Goal: Task Accomplishment & Management: Use online tool/utility

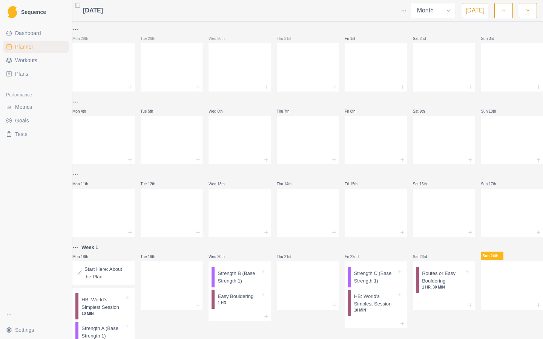
select select "month"
click at [29, 32] on span "Dashboard" at bounding box center [28, 33] width 26 height 8
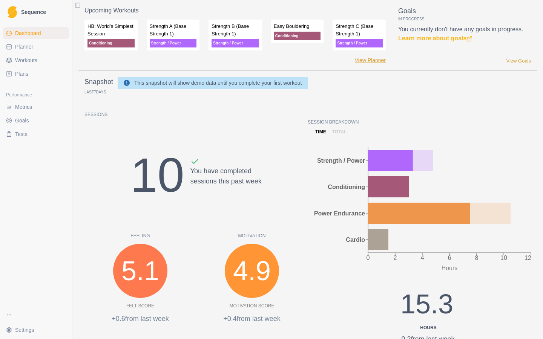
click at [369, 63] on link "View Planner" at bounding box center [370, 61] width 31 height 8
select select "month"
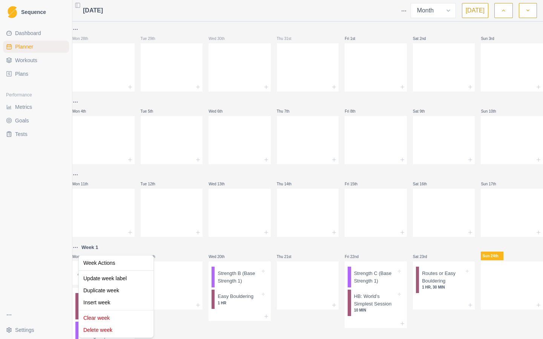
click at [83, 249] on html "Sequence Dashboard Planner Workouts Plans Performance Metrics Goals Tests Setti…" at bounding box center [271, 169] width 543 height 339
click at [93, 280] on div "Update week label" at bounding box center [116, 279] width 72 height 12
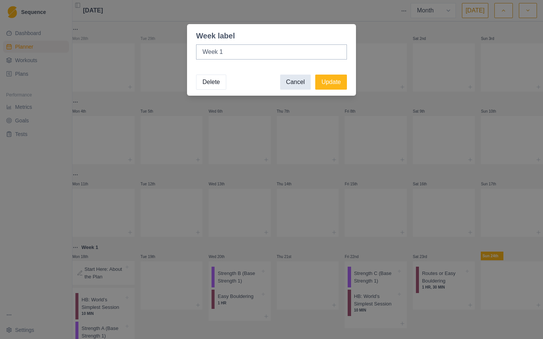
click at [295, 83] on button "Cancel" at bounding box center [295, 82] width 31 height 15
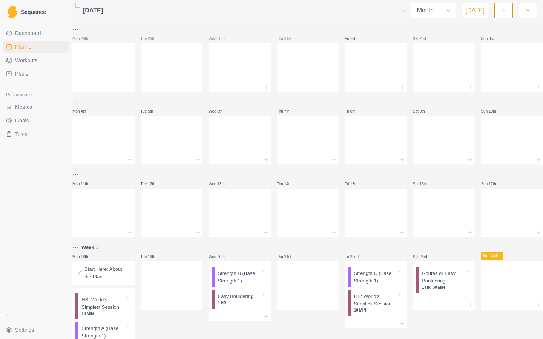
click at [79, 250] on html "Sequence Dashboard Planner Workouts Plans Performance Metrics Goals Tests Setti…" at bounding box center [271, 169] width 543 height 339
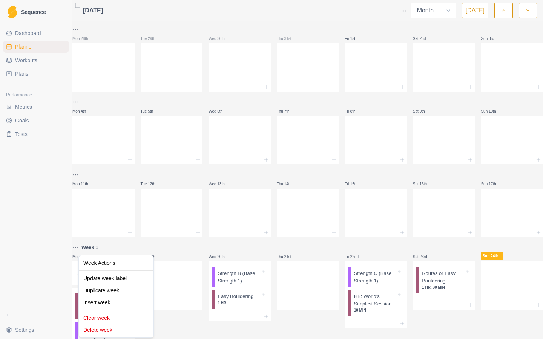
click at [173, 243] on html "Sequence Dashboard Planner Workouts Plans Performance Metrics Goals Tests Setti…" at bounding box center [271, 169] width 543 height 339
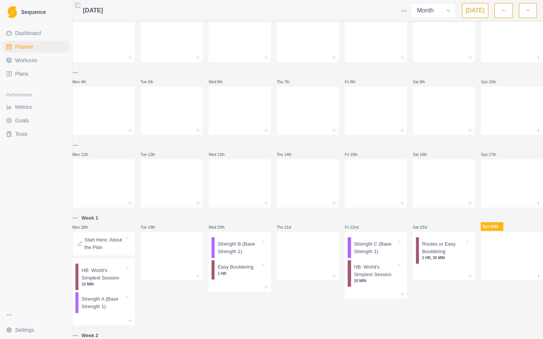
scroll to position [35, 0]
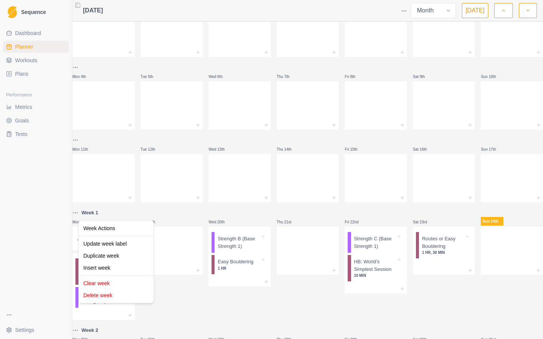
click at [82, 212] on html "Sequence Dashboard Planner Workouts Plans Performance Metrics Goals Tests Setti…" at bounding box center [271, 169] width 543 height 339
click at [170, 214] on html "Sequence Dashboard Planner Workouts Plans Performance Metrics Goals Tests Setti…" at bounding box center [271, 169] width 543 height 339
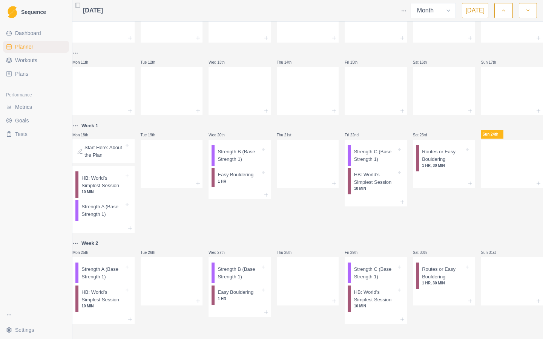
scroll to position [132, 0]
